Goal: Information Seeking & Learning: Learn about a topic

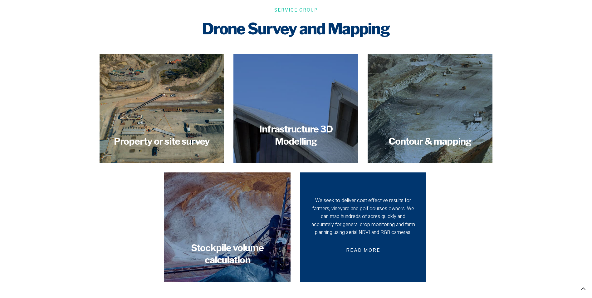
click at [421, 220] on div "We seek to deliver cost effective results for farmers, vineyard and golf course…" at bounding box center [363, 226] width 126 height 109
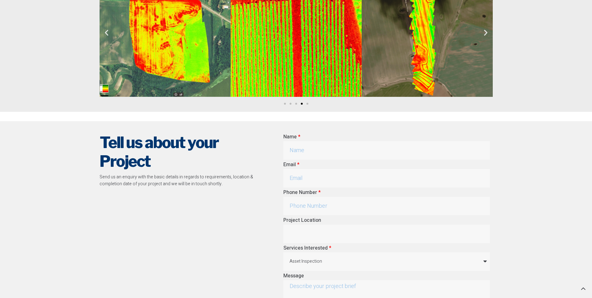
scroll to position [717, 0]
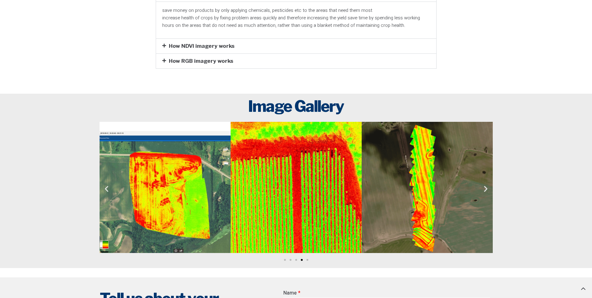
click at [488, 185] on icon "Next slide" at bounding box center [486, 189] width 8 height 8
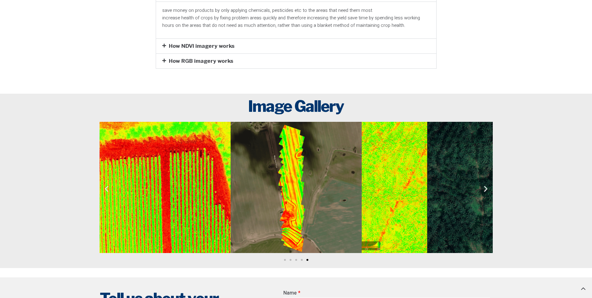
click at [488, 185] on icon "Next slide" at bounding box center [486, 189] width 8 height 8
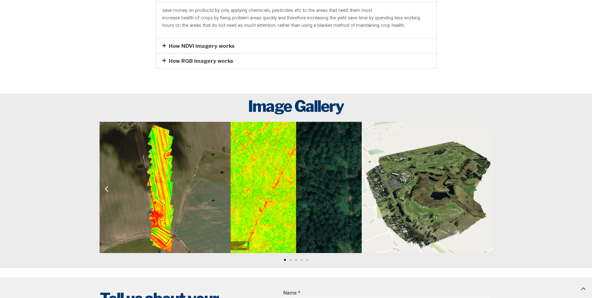
click at [487, 185] on icon "Next slide" at bounding box center [486, 189] width 8 height 8
click at [486, 185] on icon "Next slide" at bounding box center [486, 189] width 8 height 8
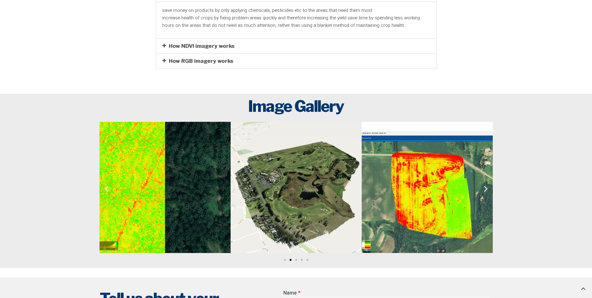
click at [306, 172] on img "3 / 5" at bounding box center [295, 187] width 131 height 131
click at [484, 185] on icon "Next slide" at bounding box center [486, 189] width 8 height 8
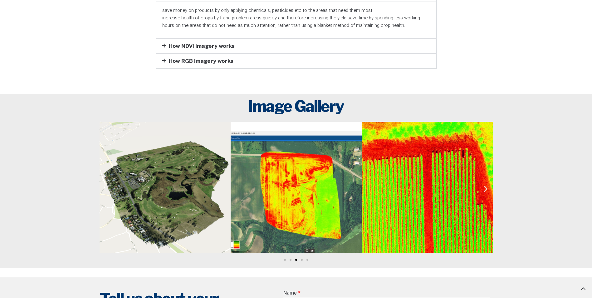
click at [483, 185] on icon "Next slide" at bounding box center [486, 189] width 8 height 8
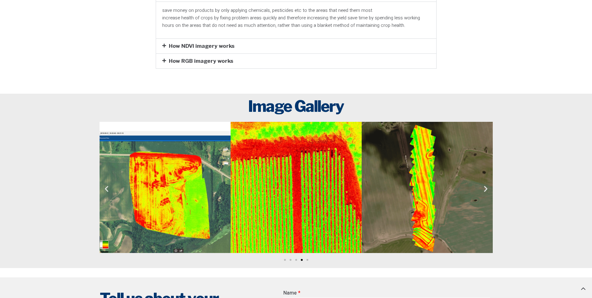
click at [483, 185] on icon "Next slide" at bounding box center [486, 189] width 8 height 8
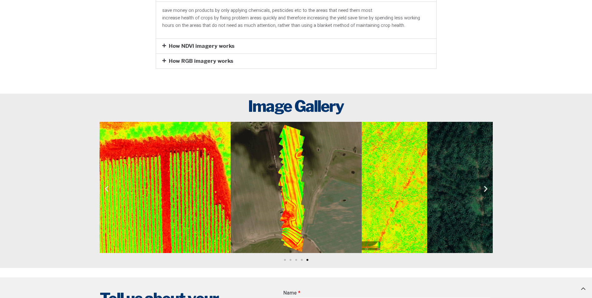
click at [482, 185] on icon "Next slide" at bounding box center [486, 189] width 8 height 8
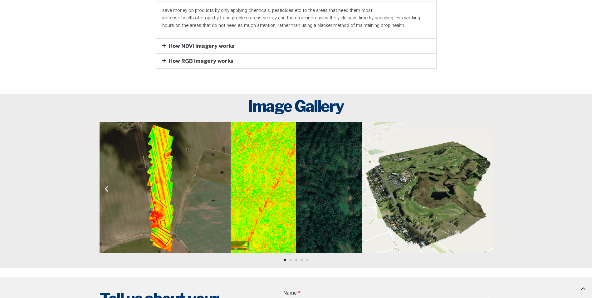
click at [482, 185] on icon "Next slide" at bounding box center [486, 189] width 8 height 8
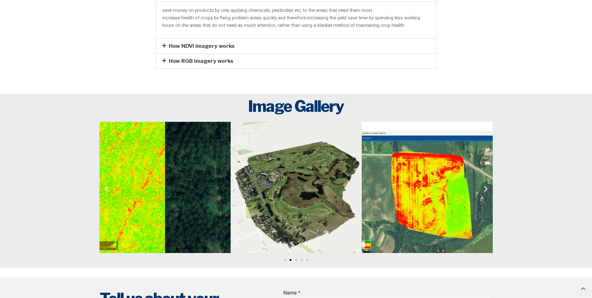
click at [482, 185] on icon "Next slide" at bounding box center [486, 189] width 8 height 8
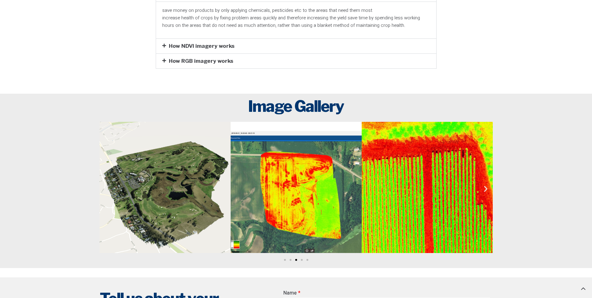
click at [484, 185] on icon "Next slide" at bounding box center [486, 189] width 8 height 8
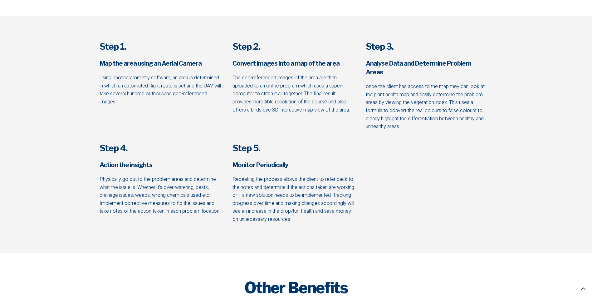
scroll to position [226, 0]
